Goal: Transaction & Acquisition: Download file/media

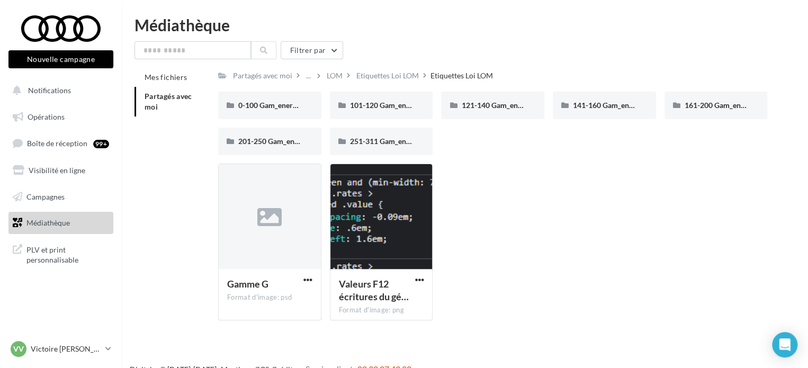
click at [157, 97] on span "Partagés avec moi" at bounding box center [169, 102] width 48 height 20
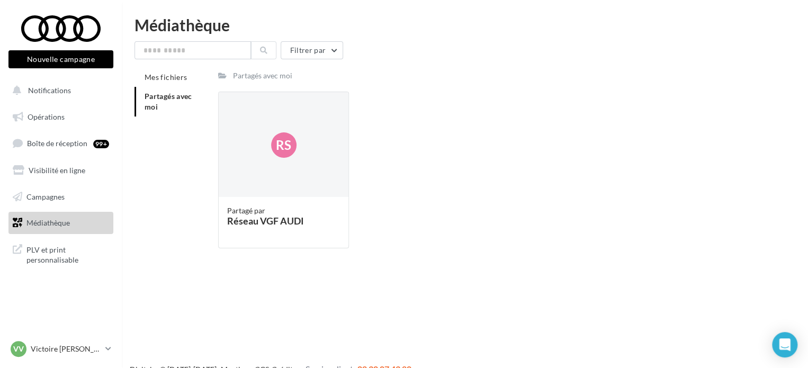
click at [157, 97] on span "Partagés avec moi" at bounding box center [169, 102] width 48 height 20
click at [267, 216] on div "Réseau VGF AUDI" at bounding box center [283, 221] width 113 height 10
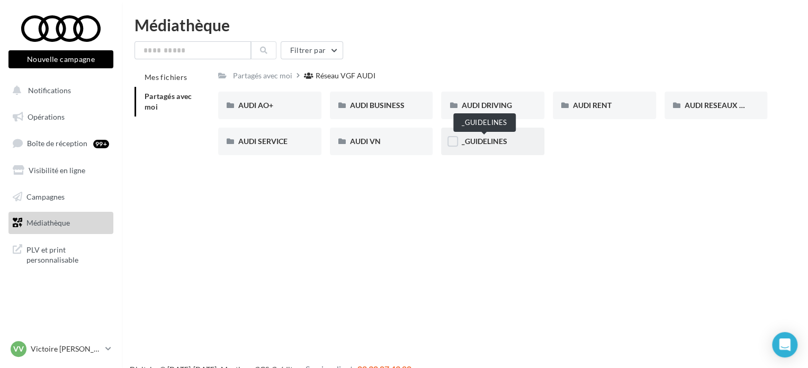
click at [472, 143] on span "_GUIDELINES" at bounding box center [484, 141] width 46 height 9
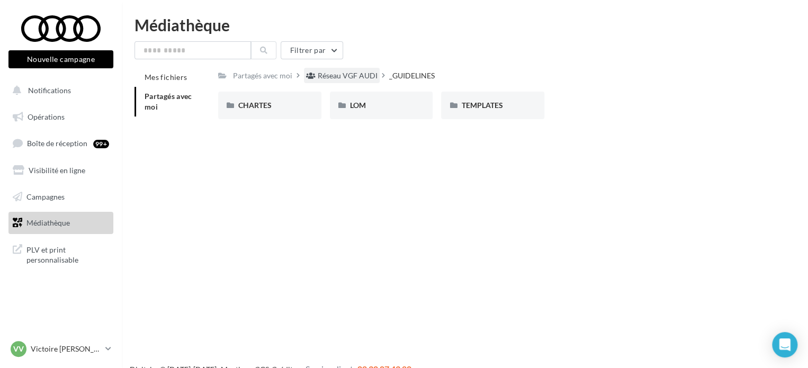
click at [344, 70] on div "Réseau VGF AUDI" at bounding box center [348, 75] width 60 height 11
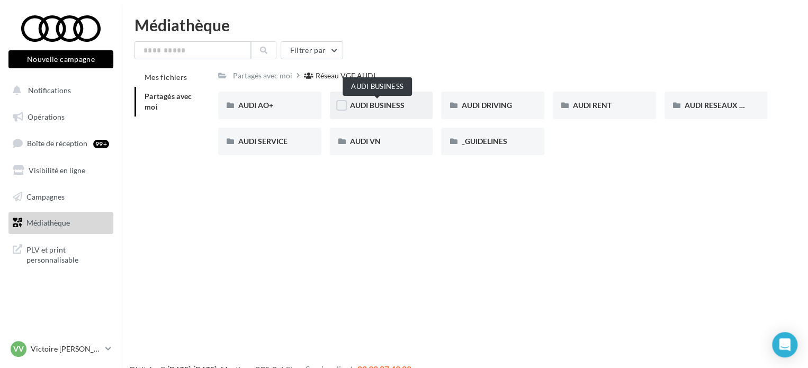
click at [398, 106] on span "AUDI BUSINESS" at bounding box center [377, 105] width 55 height 9
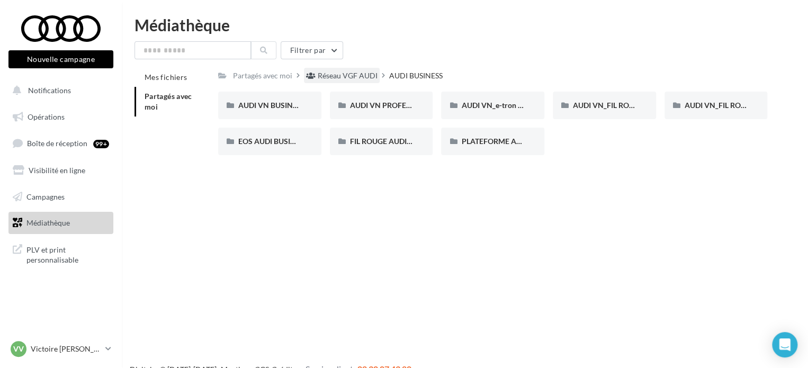
click at [347, 74] on div "Réseau VGF AUDI" at bounding box center [348, 75] width 60 height 11
click at [233, 44] on input "text" at bounding box center [192, 50] width 116 height 18
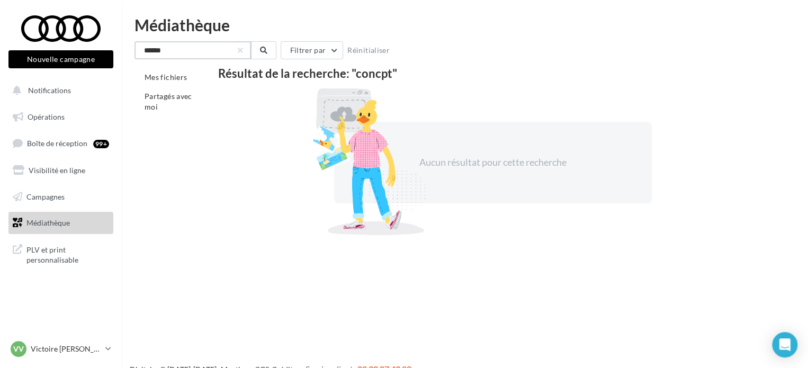
click at [159, 46] on input "******" at bounding box center [192, 50] width 116 height 18
click at [159, 46] on input "*******" at bounding box center [192, 50] width 116 height 18
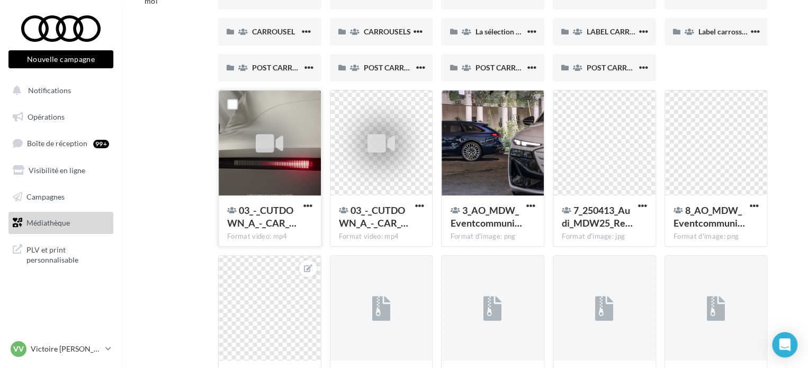
scroll to position [53, 0]
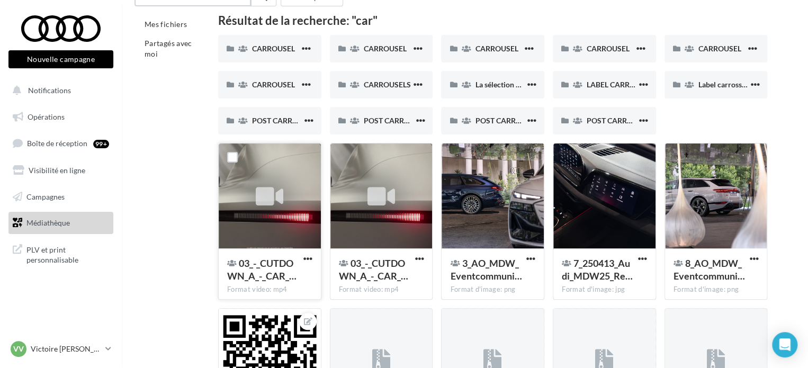
type input "***"
click at [270, 194] on icon at bounding box center [270, 196] width 28 height 24
click at [303, 259] on span "button" at bounding box center [307, 258] width 9 height 9
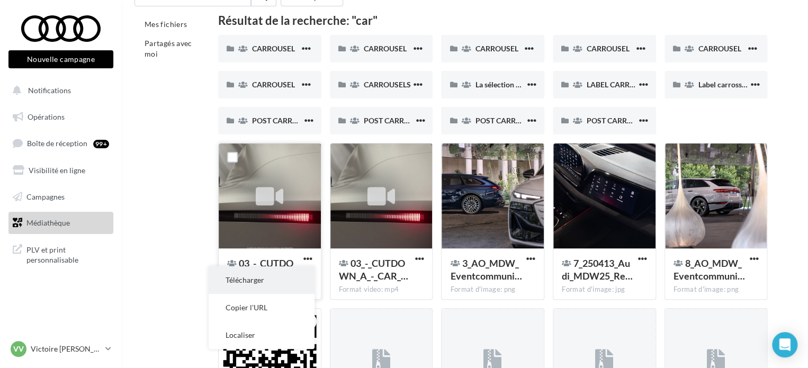
click at [259, 282] on button "Télécharger" at bounding box center [262, 280] width 106 height 28
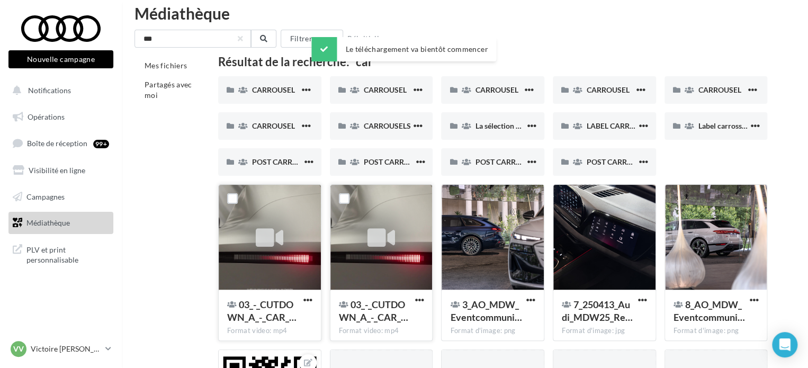
scroll to position [0, 0]
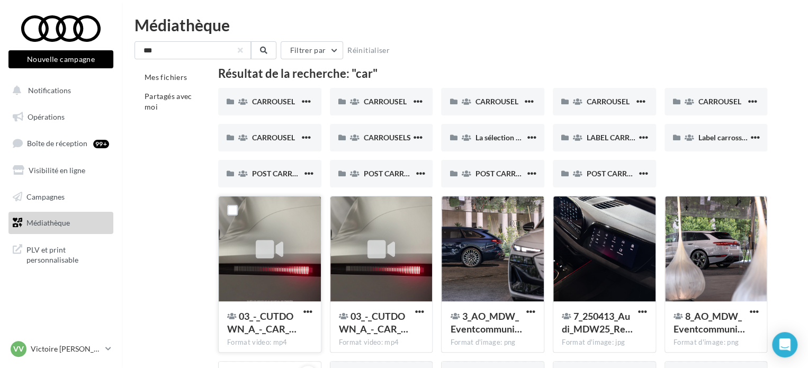
drag, startPoint x: 473, startPoint y: 82, endPoint x: 634, endPoint y: 355, distance: 316.3
drag, startPoint x: 512, startPoint y: 43, endPoint x: 505, endPoint y: 50, distance: 10.5
click at [512, 43] on div "*** Filtrer par Réinitialiser" at bounding box center [464, 50] width 661 height 18
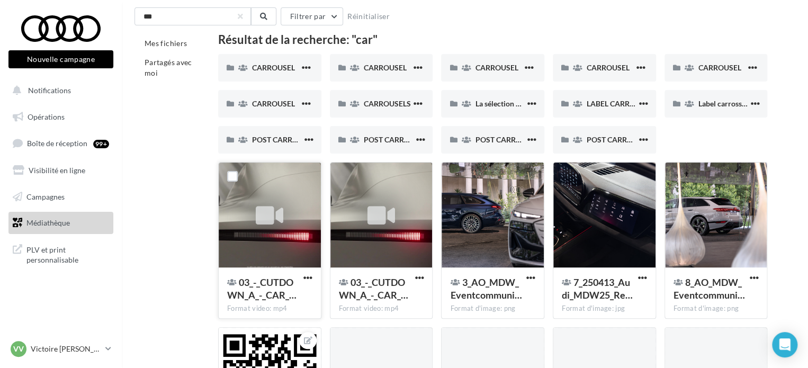
scroll to position [53, 0]
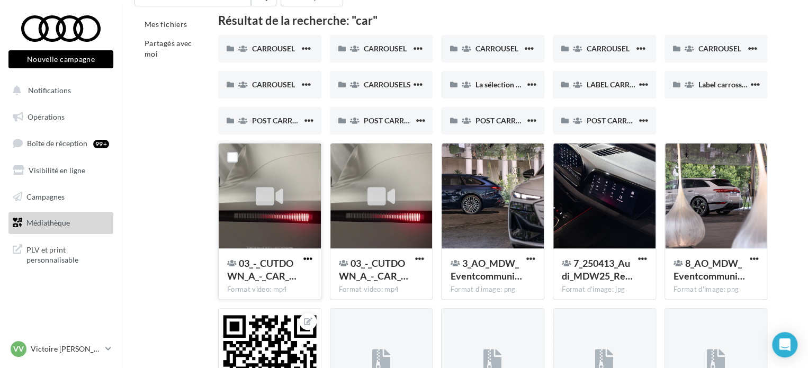
click at [307, 258] on span "button" at bounding box center [307, 258] width 9 height 9
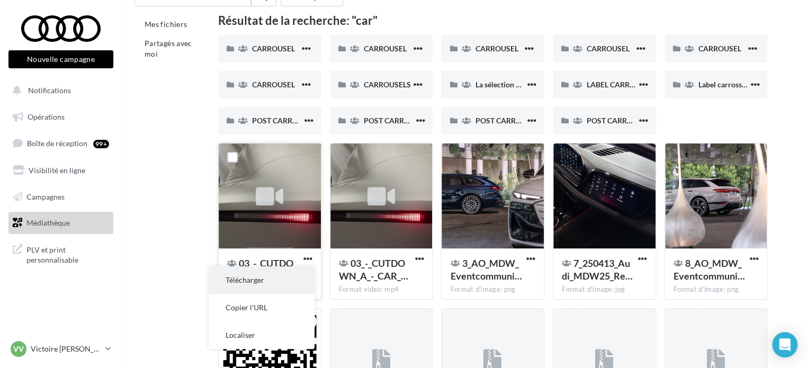
click at [267, 284] on button "Télécharger" at bounding box center [262, 280] width 106 height 28
